Goal: Information Seeking & Learning: Learn about a topic

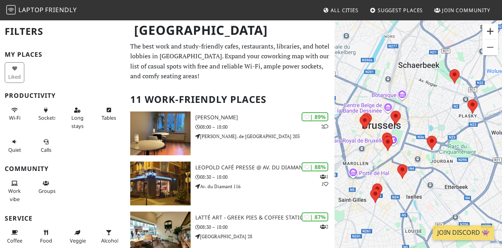
click at [489, 34] on button "Zoom in" at bounding box center [490, 32] width 16 height 16
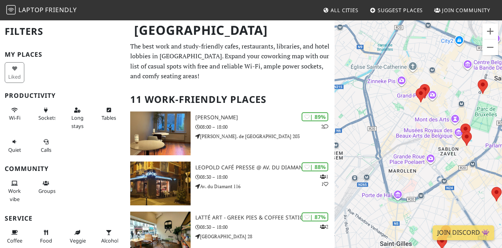
drag, startPoint x: 383, startPoint y: 138, endPoint x: 497, endPoint y: 125, distance: 115.2
click at [497, 125] on div at bounding box center [417, 144] width 167 height 248
click at [490, 31] on button "Zoom in" at bounding box center [490, 32] width 16 height 16
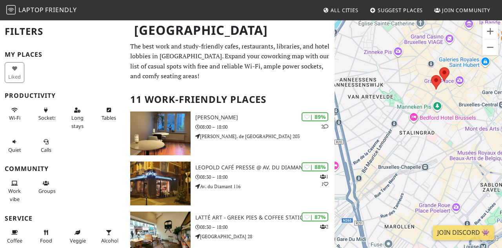
drag, startPoint x: 398, startPoint y: 160, endPoint x: 416, endPoint y: 184, distance: 30.3
click at [416, 185] on div at bounding box center [417, 144] width 167 height 248
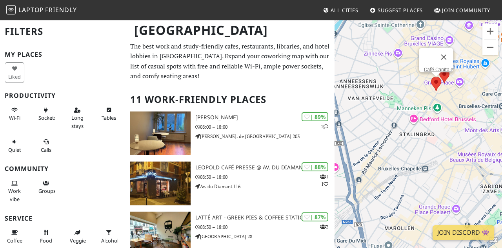
click at [431, 77] on area at bounding box center [431, 77] width 0 height 0
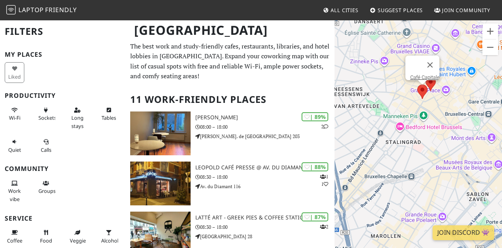
click at [444, 76] on div "Café Capitale" at bounding box center [417, 144] width 167 height 248
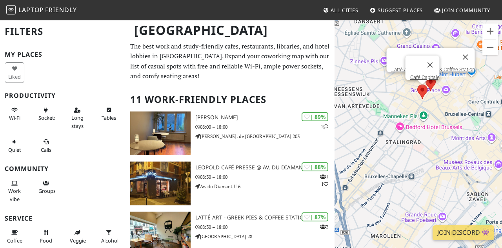
click at [425, 77] on area at bounding box center [425, 77] width 0 height 0
click at [291, 88] on h2 "11 Work-Friendly Places" at bounding box center [230, 100] width 200 height 24
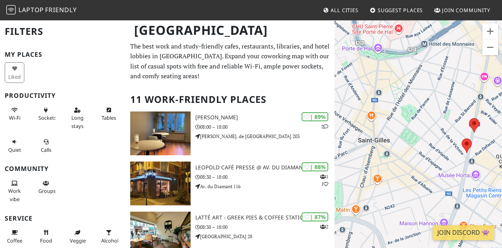
drag, startPoint x: 363, startPoint y: 194, endPoint x: 460, endPoint y: 101, distance: 134.2
click at [460, 101] on div "Latté Art - Greek Pies & Coffee Station" at bounding box center [417, 144] width 167 height 248
click at [493, 46] on button "Zoom out" at bounding box center [490, 48] width 16 height 16
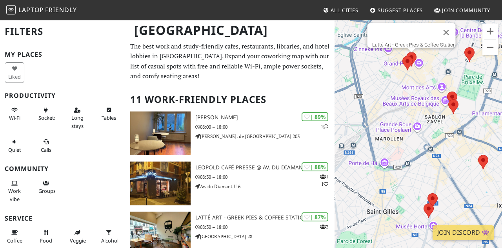
drag, startPoint x: 417, startPoint y: 110, endPoint x: 403, endPoint y: 181, distance: 72.3
click at [403, 181] on div "Latté Art - Greek Pies & Coffee Station" at bounding box center [417, 144] width 167 height 248
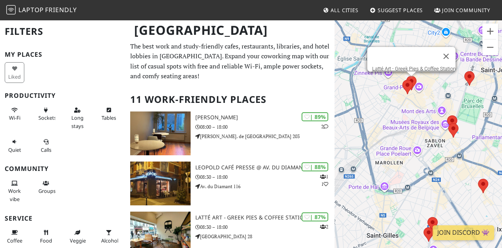
click at [413, 56] on div at bounding box center [404, 56] width 65 height 19
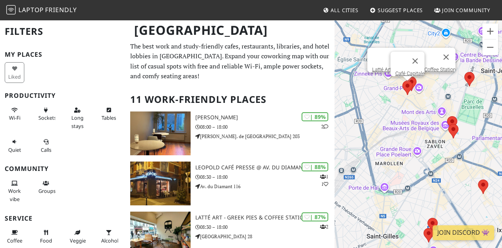
click at [402, 81] on area at bounding box center [402, 81] width 0 height 0
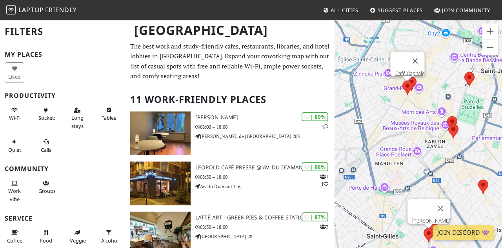
click at [423, 229] on area at bounding box center [423, 229] width 0 height 0
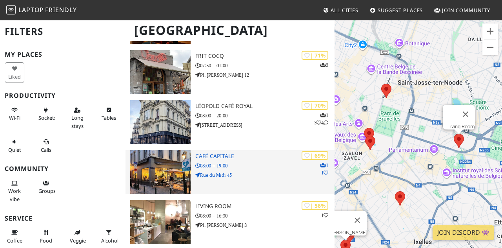
scroll to position [361, 0]
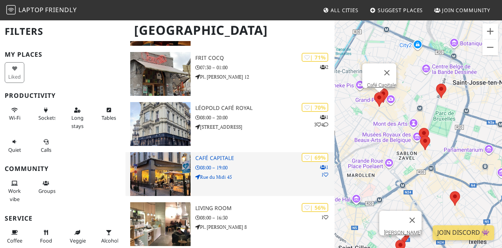
click at [199, 176] on icon at bounding box center [197, 177] width 5 height 5
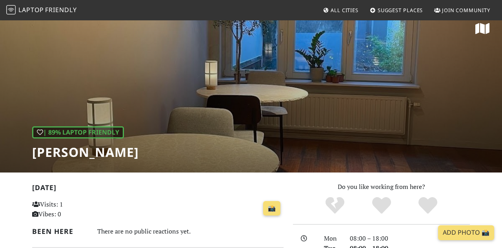
scroll to position [7, 0]
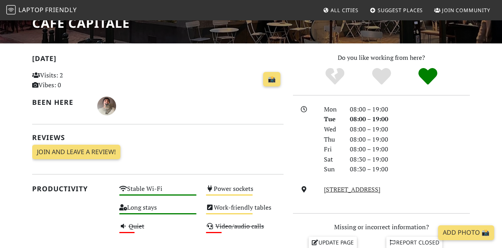
scroll to position [141, 0]
